Goal: Transaction & Acquisition: Purchase product/service

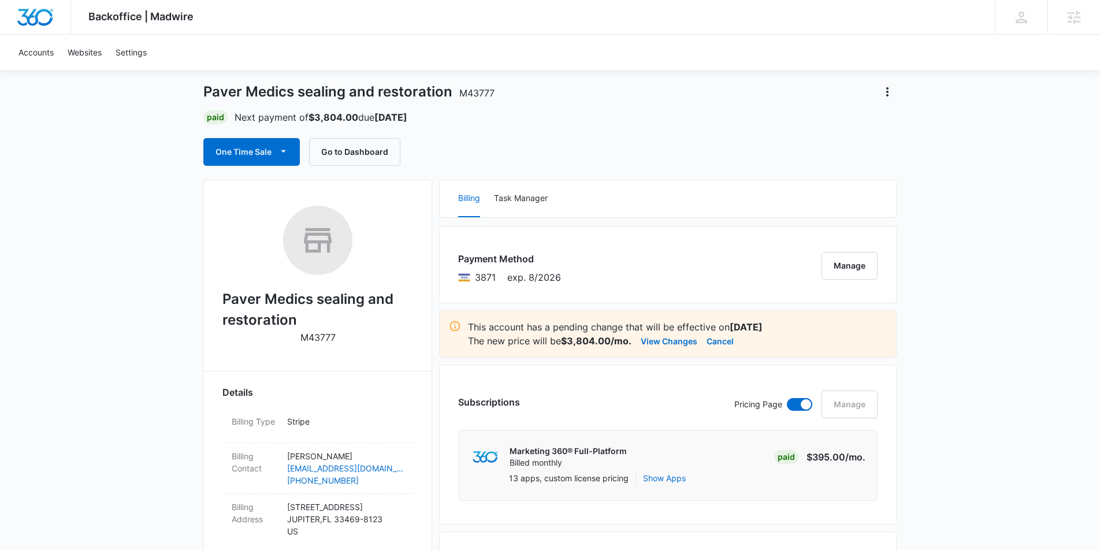
scroll to position [50, 0]
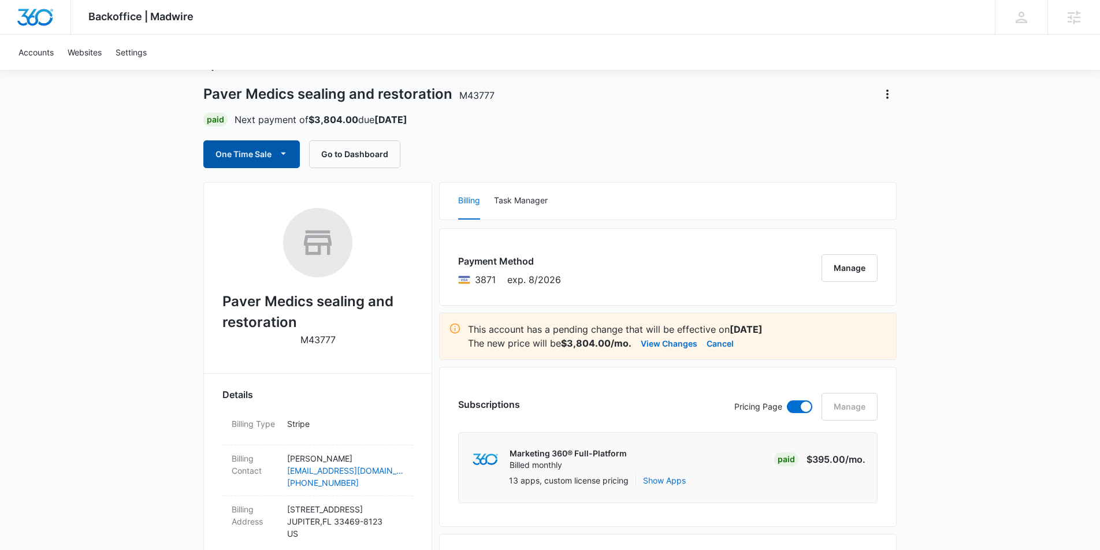
click at [279, 150] on icon "button" at bounding box center [283, 153] width 12 height 12
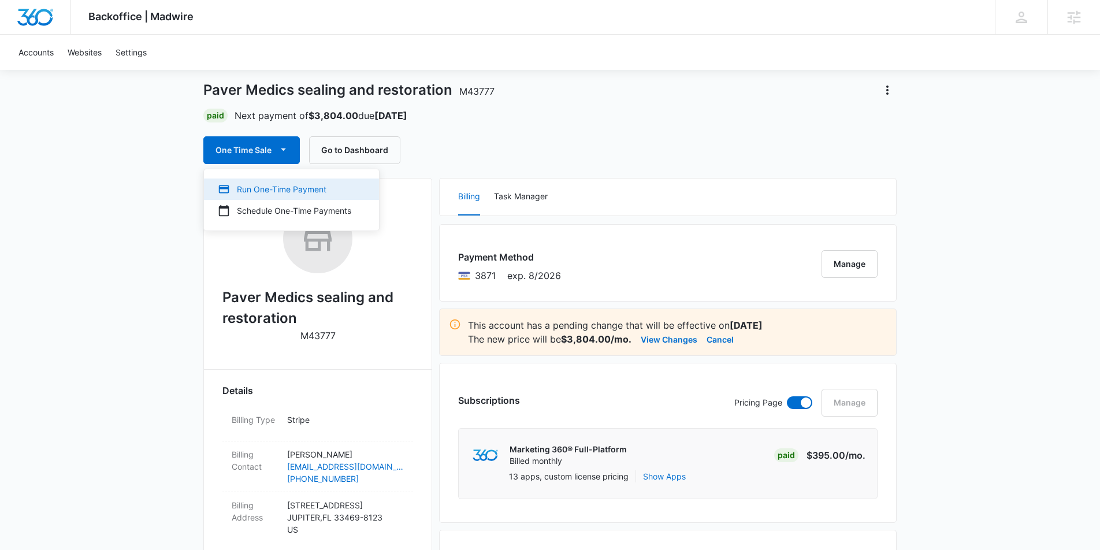
click at [294, 187] on div "Run One-Time Payment" at bounding box center [284, 189] width 133 height 12
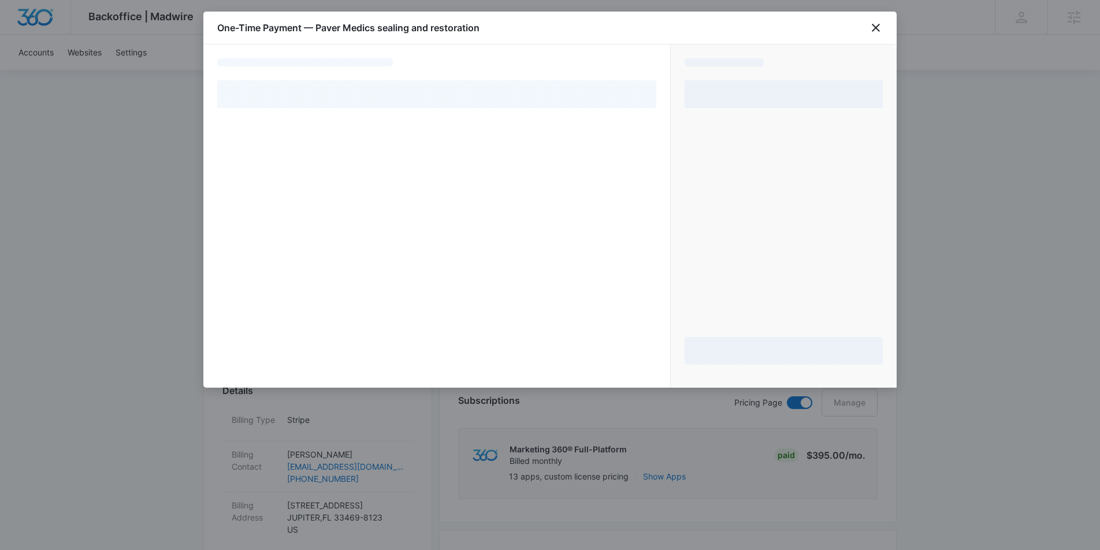
scroll to position [54, 0]
select select "pm_1O6iZrA4n8RTgNjUO2vh8Sso"
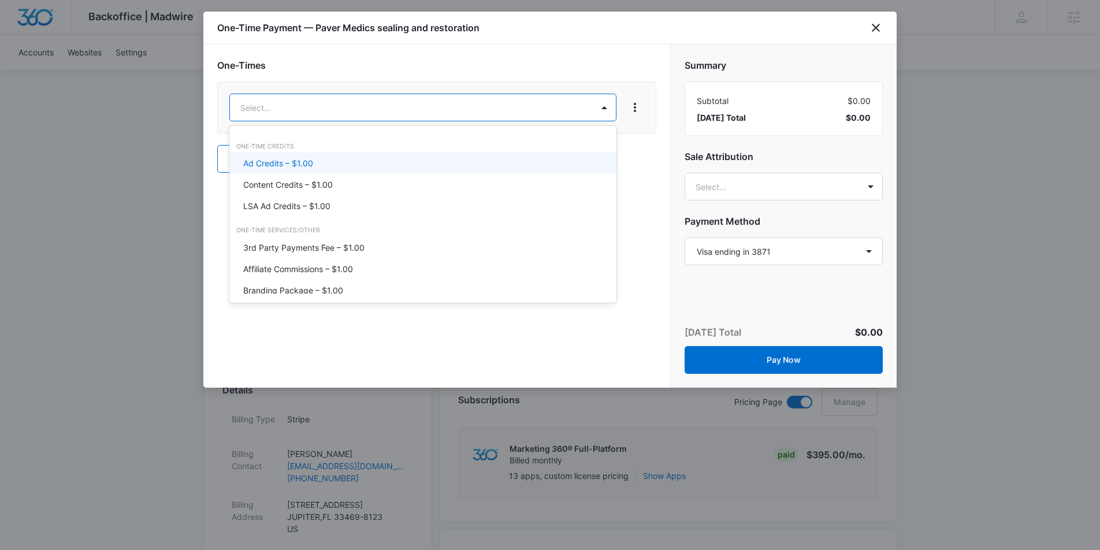
click at [497, 172] on div "Ad Credits – $1.00" at bounding box center [422, 163] width 387 height 21
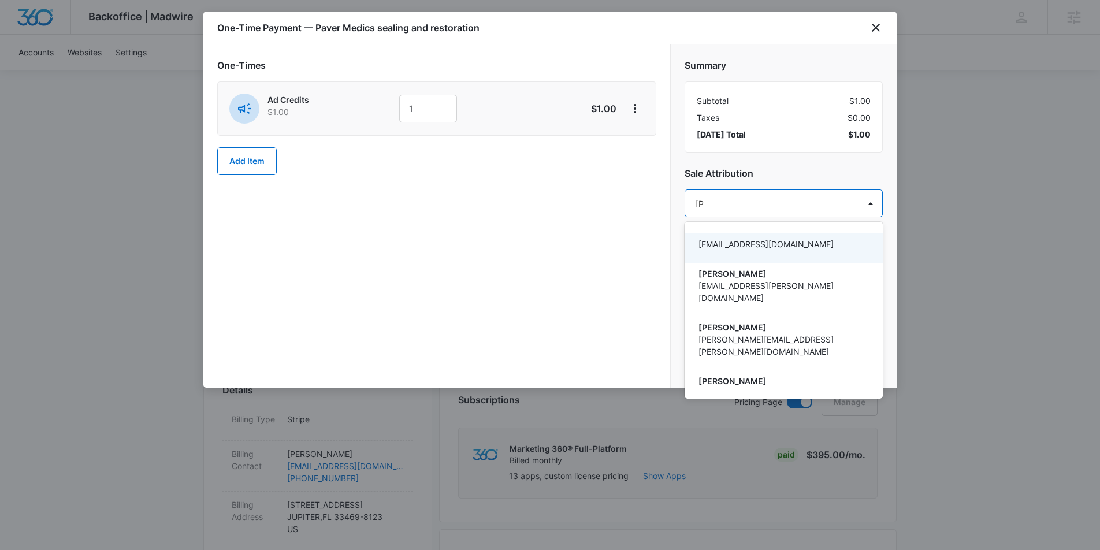
type input "[PERSON_NAME]"
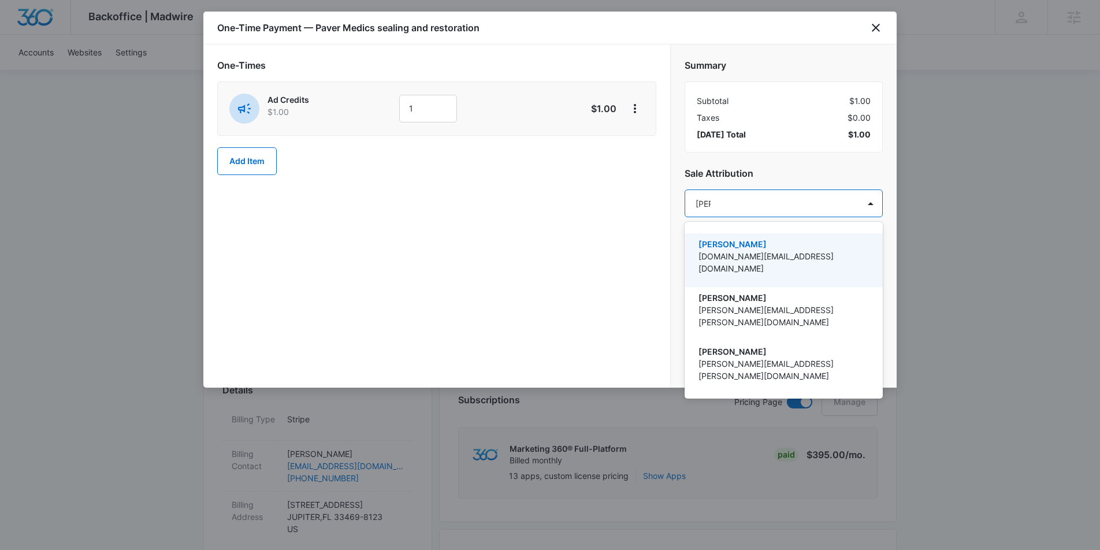
click at [788, 242] on p "[PERSON_NAME]" at bounding box center [783, 244] width 168 height 12
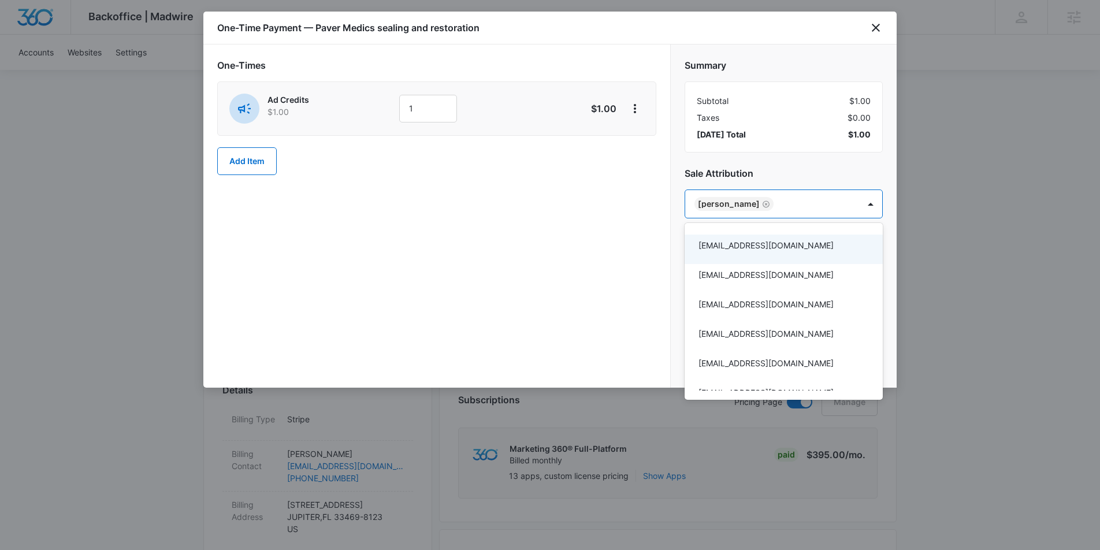
click at [434, 111] on div at bounding box center [550, 275] width 1100 height 550
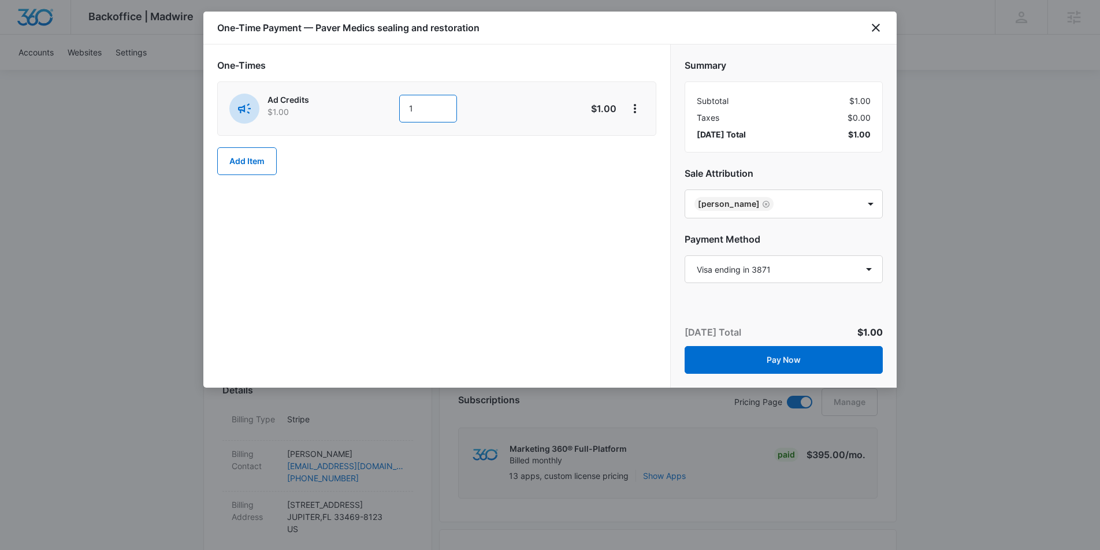
click at [435, 110] on input "1" at bounding box center [428, 109] width 58 height 28
type input "300"
click at [443, 187] on div "One-Times Ad Credits $1.00 300 $300.00 Add Item" at bounding box center [436, 215] width 467 height 343
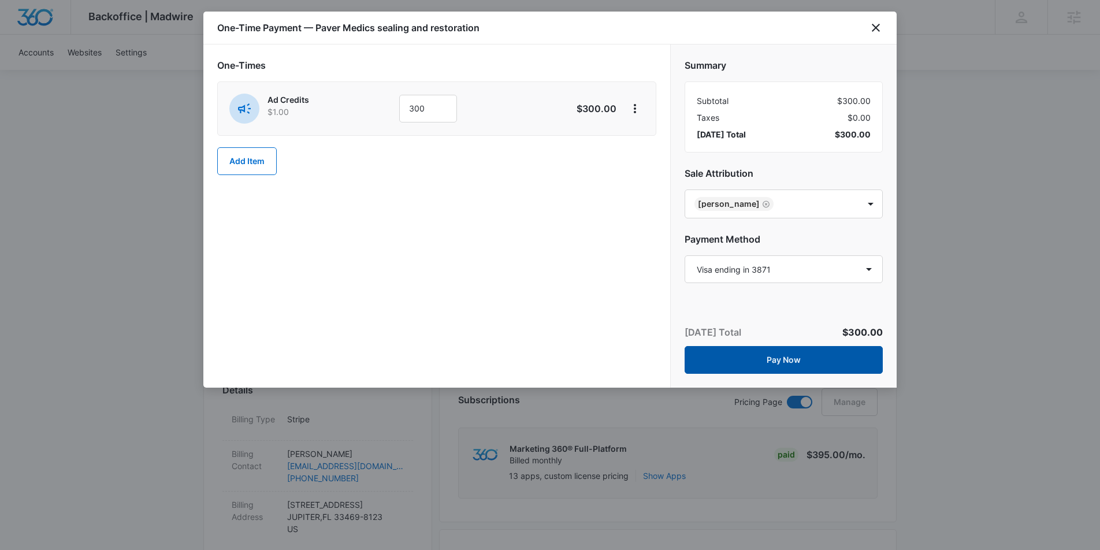
click at [842, 358] on button "Pay Now" at bounding box center [784, 360] width 198 height 28
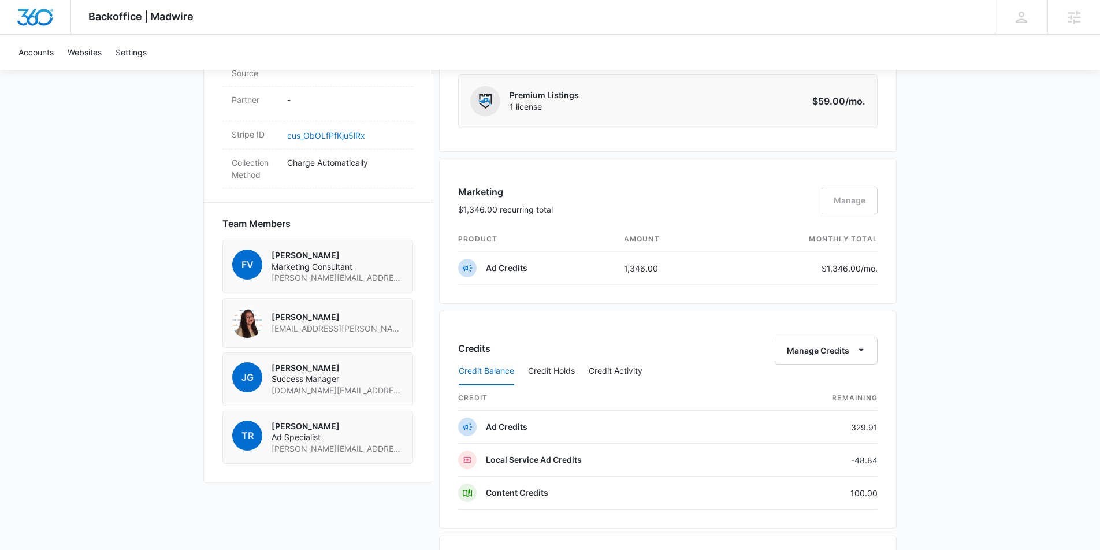
scroll to position [695, 0]
